Goal: Navigation & Orientation: Find specific page/section

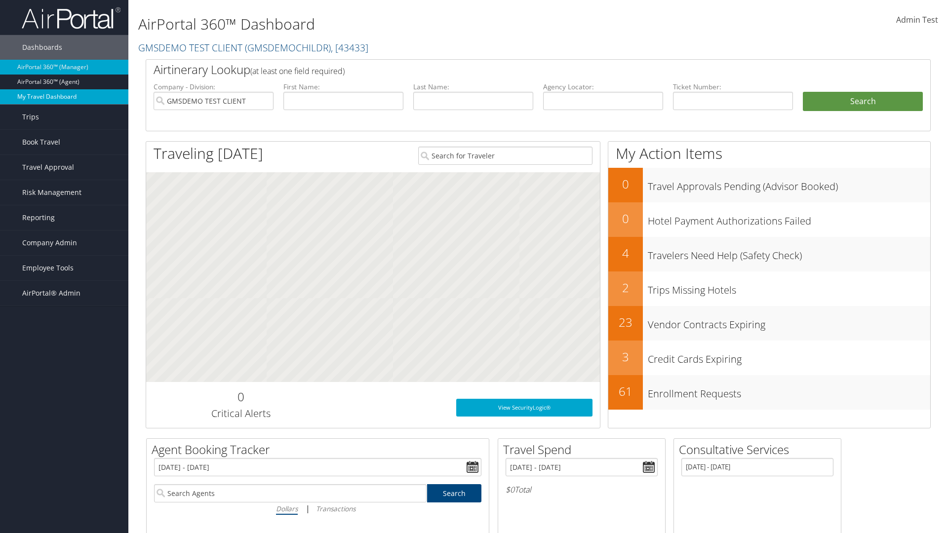
click at [64, 97] on link "My Travel Dashboard" at bounding box center [64, 96] width 128 height 15
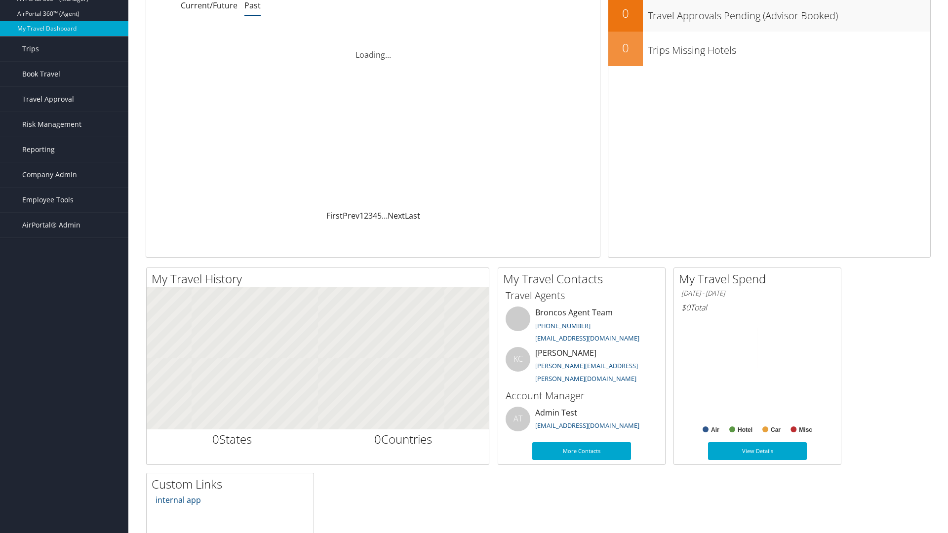
click at [64, 74] on link "Book Travel" at bounding box center [64, 74] width 128 height 25
click at [64, 116] on link "Book/Manage Online Trips" at bounding box center [64, 123] width 128 height 15
